Goal: Find specific page/section: Find specific page/section

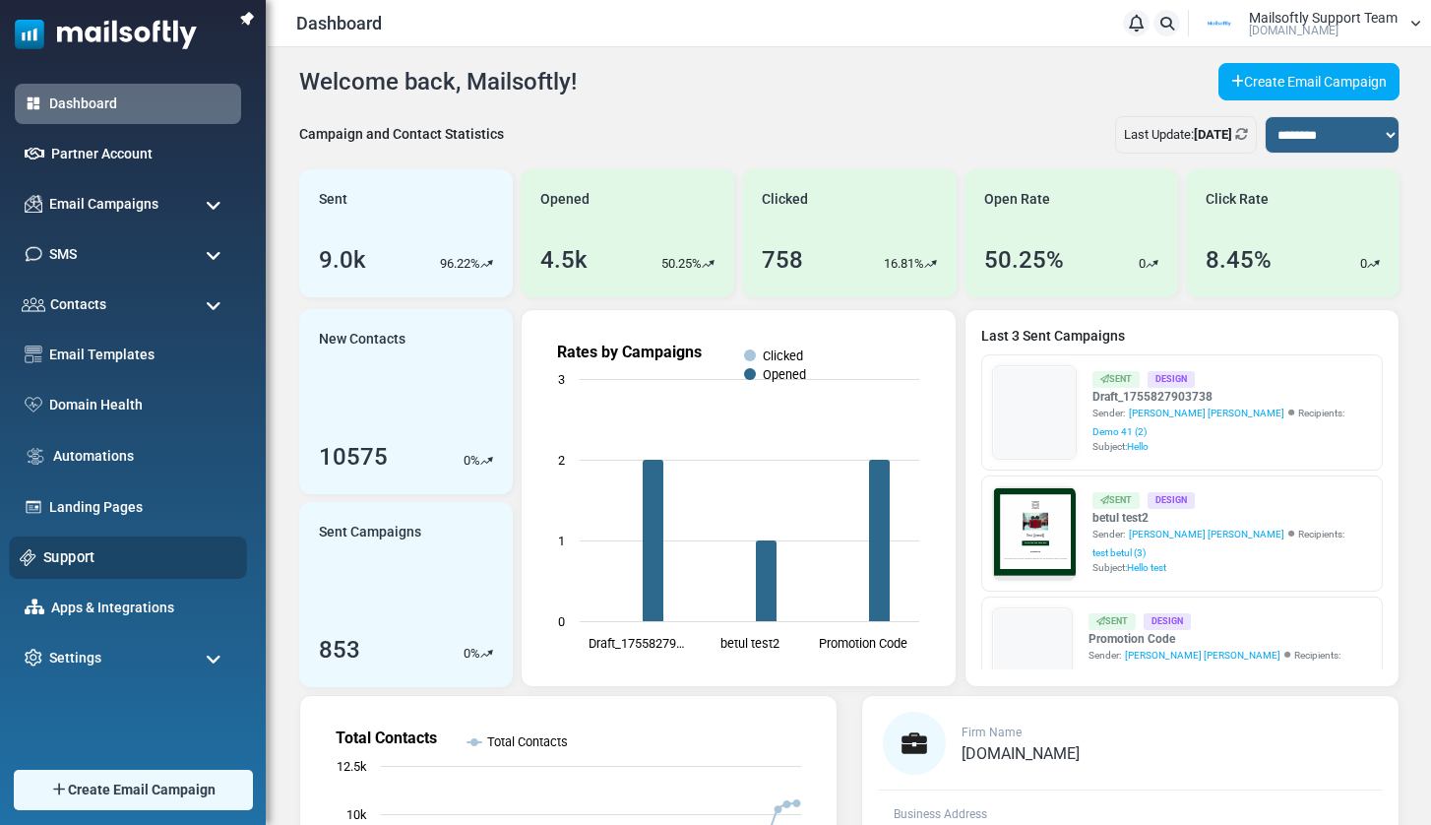
click at [71, 550] on link "Support" at bounding box center [139, 557] width 193 height 22
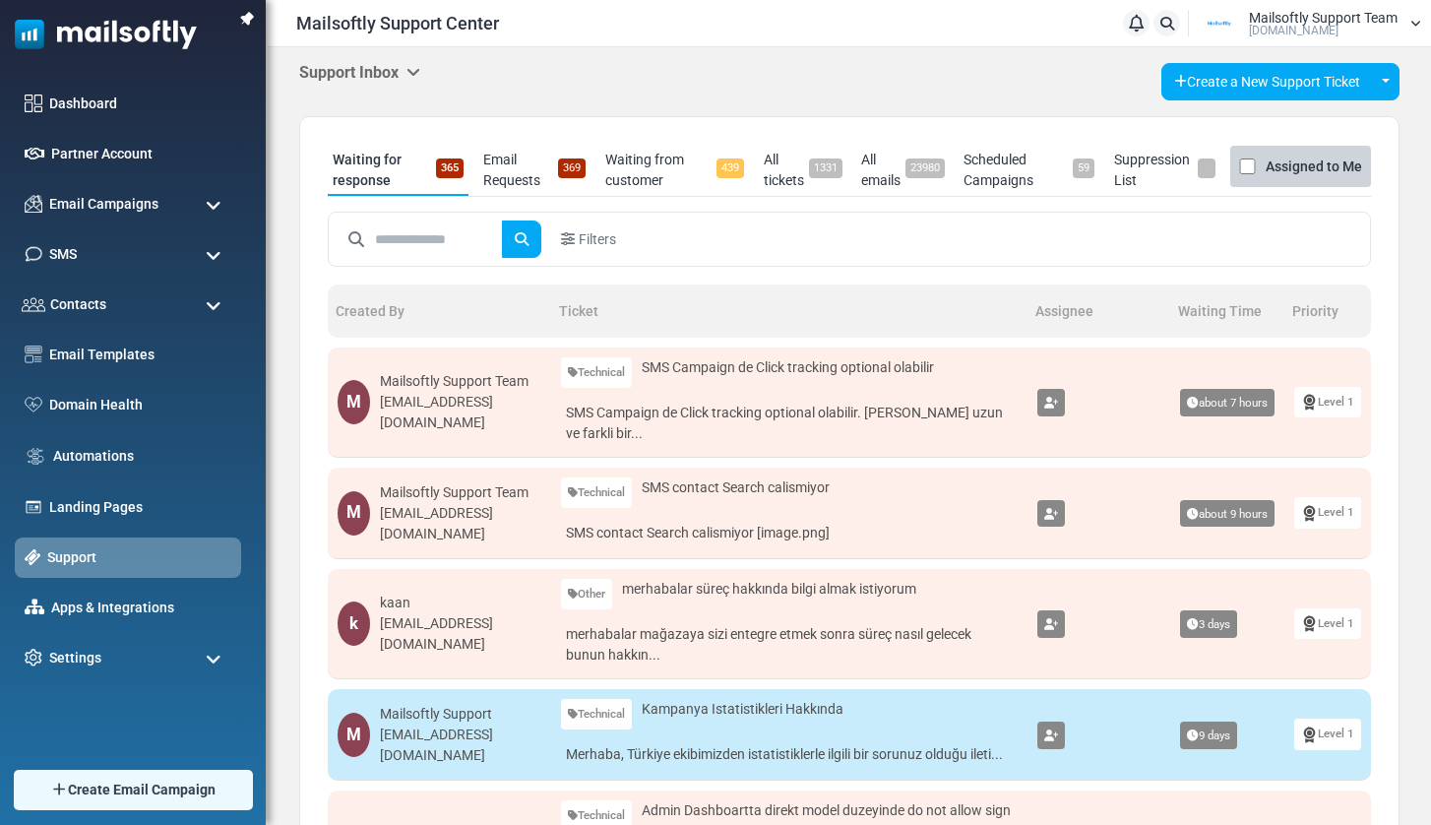
click at [416, 69] on icon at bounding box center [413, 72] width 14 height 16
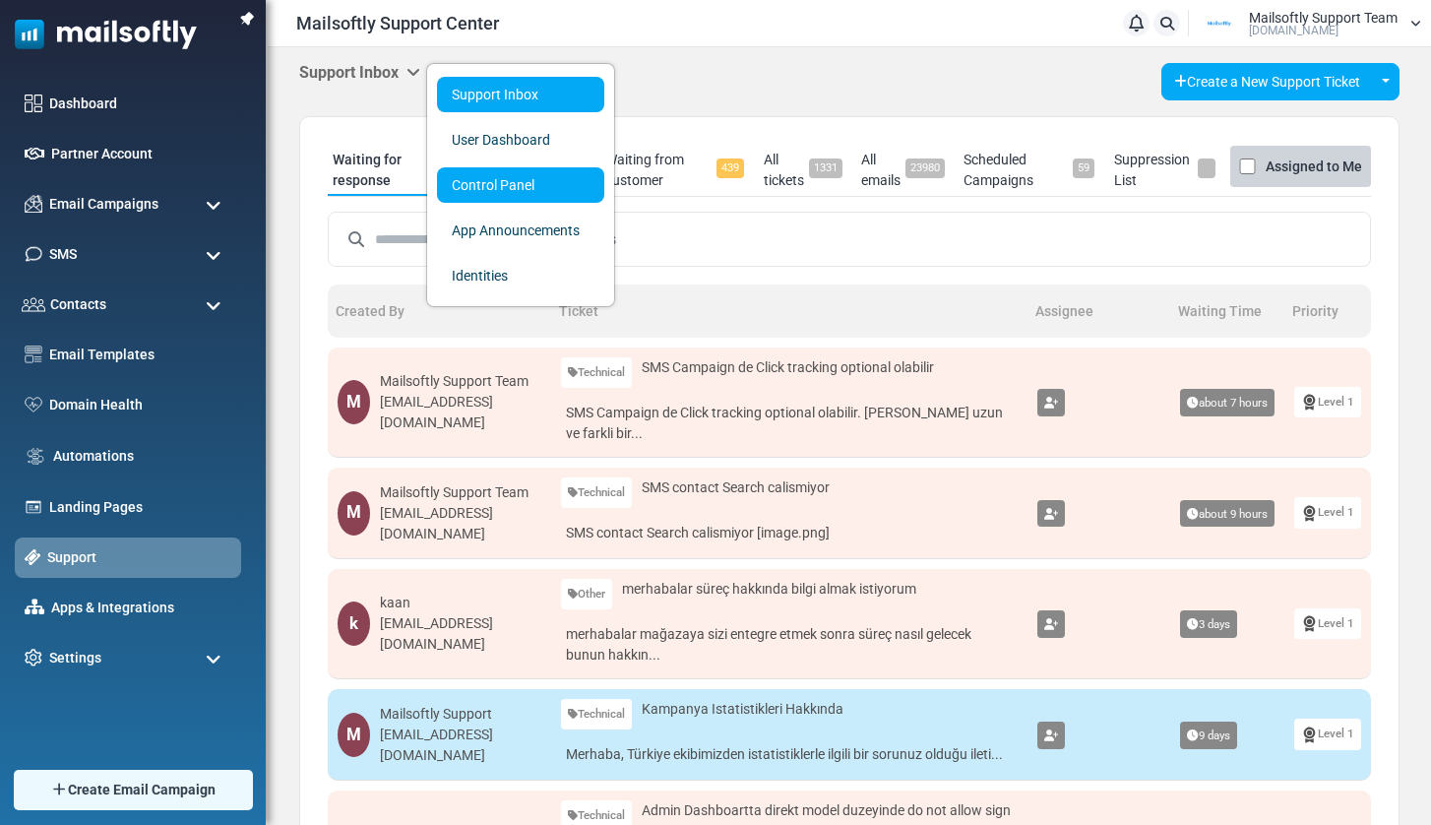
click at [463, 175] on link "Control Panel" at bounding box center [520, 184] width 167 height 35
